Goal: Find specific page/section: Find specific page/section

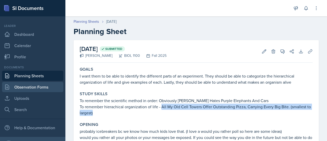
scroll to position [110, 0]
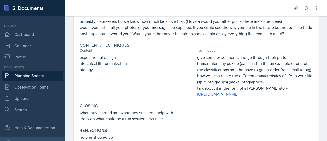
click at [22, 75] on link "Planning Sheets" at bounding box center [32, 75] width 61 height 10
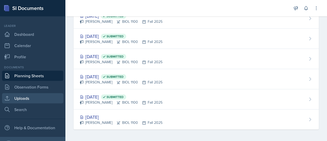
click at [24, 102] on link "Uploads" at bounding box center [32, 98] width 61 height 10
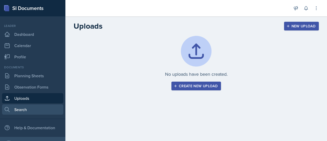
click at [26, 109] on link "Search" at bounding box center [32, 109] width 61 height 10
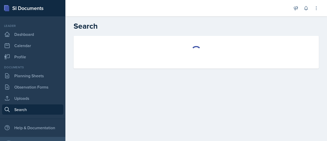
select select "all"
select select "1"
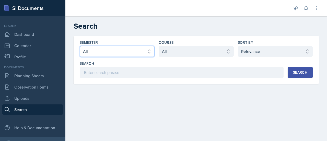
click at [145, 54] on select "Select semester All Fall 2025 Spring 2025 Fall 2024 Spring 2024 Fall 2023 Sprin…" at bounding box center [117, 51] width 75 height 11
select select "986fdc3e-2246-4ffd-9cb8-78666de4ebed"
click at [80, 46] on select "Select semester All Fall 2025 Spring 2025 Fall 2024 Spring 2024 Fall 2023 Sprin…" at bounding box center [117, 51] width 75 height 11
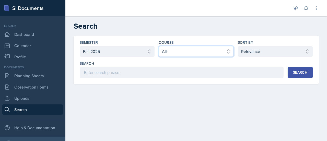
click at [184, 51] on select "Select course All ACCT 3101 ACCT 3102 ASTR 1000 BIOL 1100 BIOL 1107 BIOL 1108 B…" at bounding box center [195, 51] width 75 height 11
select select "0962fe08-ee06-47f9-81f7-2fff629c3db1"
click at [158, 46] on select "Select course All ACCT 3101 ACCT 3102 ASTR 1000 BIOL 1100 BIOL 1107 BIOL 1108 B…" at bounding box center [195, 51] width 75 height 11
click at [296, 72] on div "Search" at bounding box center [300, 72] width 14 height 4
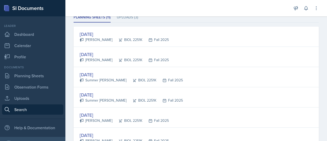
scroll to position [91, 0]
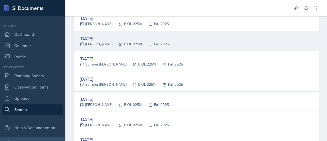
click at [97, 38] on div "[DATE]" at bounding box center [124, 38] width 89 height 7
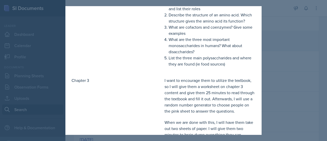
scroll to position [0, 0]
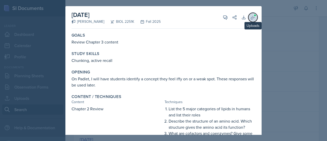
click at [251, 19] on icon at bounding box center [253, 17] width 4 height 4
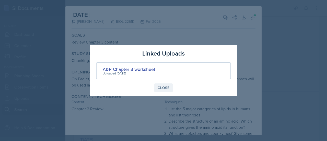
click at [163, 89] on div "Close" at bounding box center [163, 87] width 12 height 4
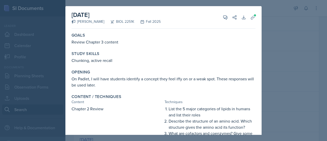
click at [275, 66] on div at bounding box center [163, 70] width 327 height 141
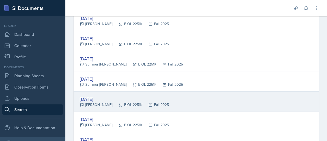
click at [101, 99] on div "[DATE]" at bounding box center [124, 98] width 89 height 7
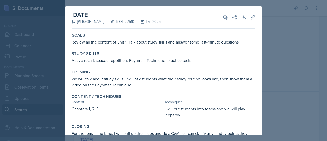
click at [199, 37] on div "Goals" at bounding box center [163, 35] width 184 height 5
click at [250, 18] on icon at bounding box center [252, 17] width 5 height 5
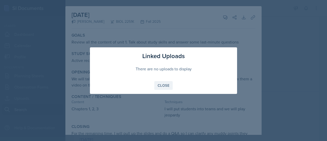
click at [163, 85] on div "Close" at bounding box center [163, 85] width 12 height 4
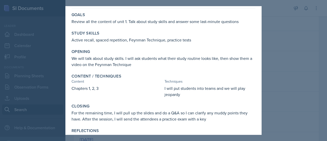
scroll to position [28, 0]
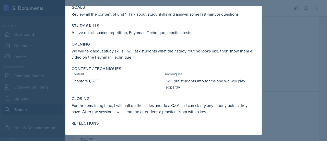
click at [301, 79] on div at bounding box center [163, 70] width 327 height 141
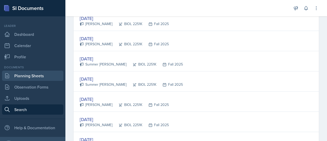
click at [32, 75] on link "Planning Sheets" at bounding box center [32, 75] width 61 height 10
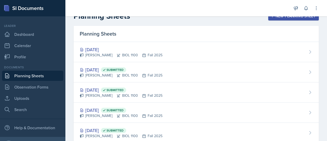
scroll to position [4, 0]
